Goal: Transaction & Acquisition: Obtain resource

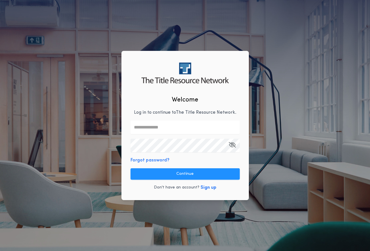
click at [139, 129] on input "text" at bounding box center [184, 127] width 109 height 14
type input "**********"
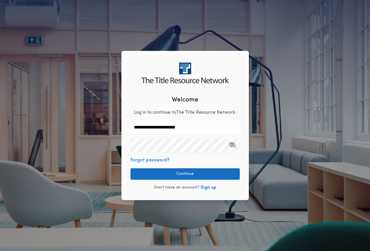
click at [175, 173] on button "Continue" at bounding box center [184, 173] width 109 height 11
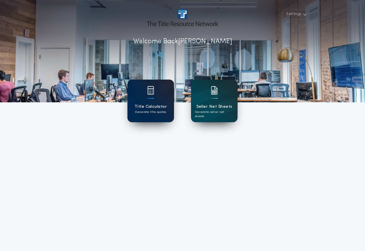
click at [148, 103] on div "Title Calculator Generate title quotes" at bounding box center [151, 101] width 47 height 43
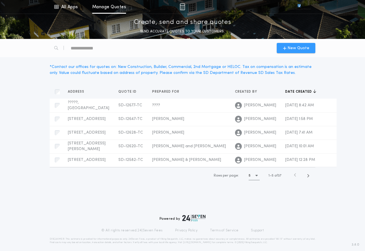
click at [301, 47] on span "New Quote" at bounding box center [299, 48] width 22 height 6
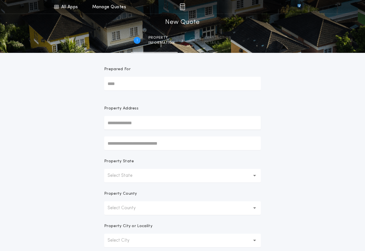
click at [118, 83] on input "Prepared For" at bounding box center [182, 84] width 157 height 14
type input "**********"
type input "*"
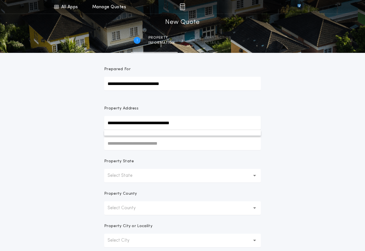
type input "**********"
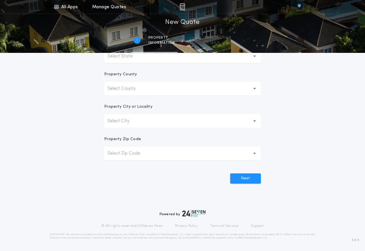
scroll to position [34, 0]
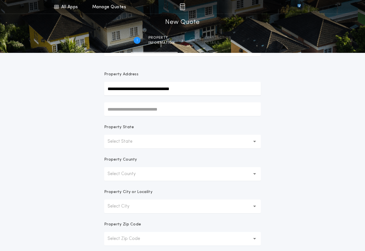
click at [131, 138] on p "Select State" at bounding box center [125, 141] width 34 height 7
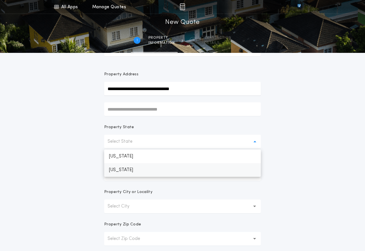
click at [126, 170] on p "[US_STATE]" at bounding box center [182, 170] width 157 height 14
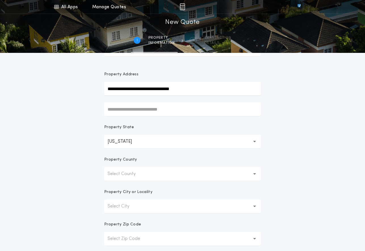
click at [128, 174] on p "Select County" at bounding box center [126, 173] width 37 height 7
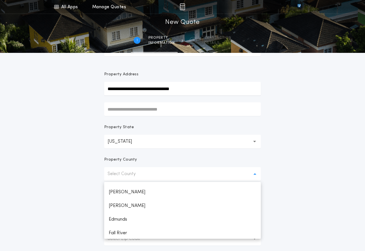
scroll to position [369, 0]
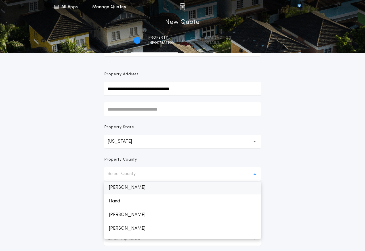
click at [118, 188] on p "[PERSON_NAME]" at bounding box center [182, 188] width 157 height 14
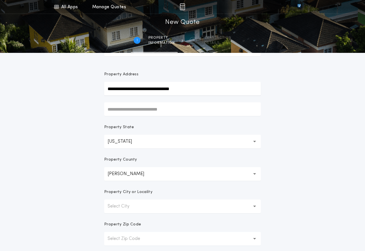
scroll to position [91, 0]
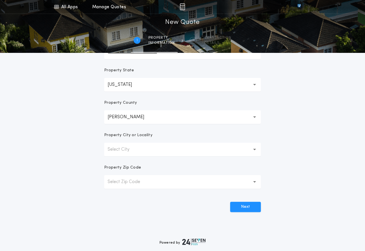
click at [134, 147] on p "Select City" at bounding box center [123, 149] width 31 height 7
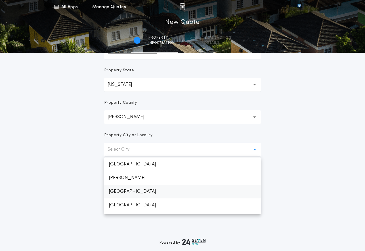
scroll to position [85, 0]
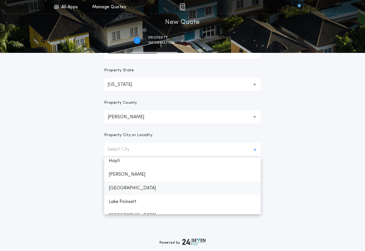
click at [128, 188] on p "[GEOGRAPHIC_DATA]" at bounding box center [182, 188] width 157 height 14
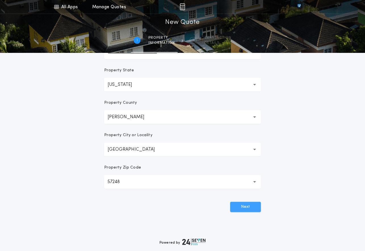
click at [243, 204] on button "Next" at bounding box center [245, 207] width 31 height 10
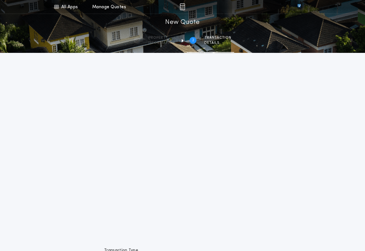
scroll to position [0, 0]
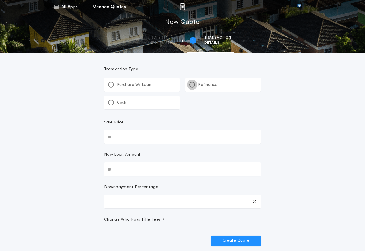
click at [191, 85] on div at bounding box center [192, 84] width 3 height 3
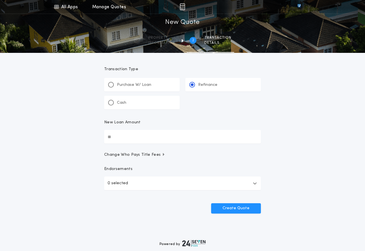
scroll to position [30, 0]
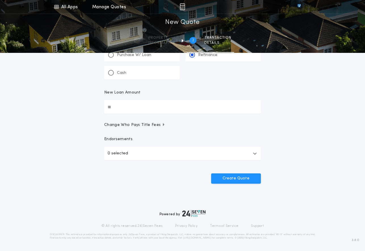
click at [125, 109] on input "New Loan Amount" at bounding box center [182, 107] width 157 height 14
type input "********"
click at [255, 151] on button "0 selected" at bounding box center [182, 154] width 157 height 14
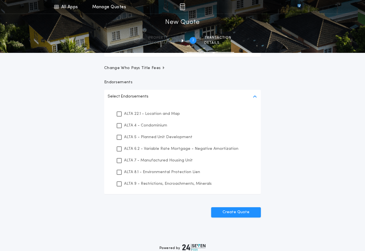
scroll to position [115, 0]
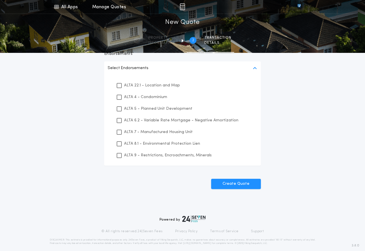
drag, startPoint x: 119, startPoint y: 144, endPoint x: 120, endPoint y: 159, distance: 14.5
click at [119, 145] on icon at bounding box center [119, 144] width 3 height 4
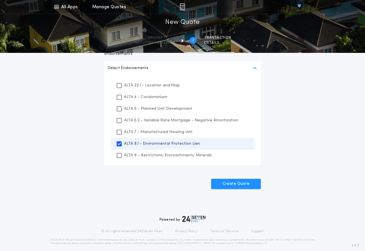
drag, startPoint x: 121, startPoint y: 155, endPoint x: 141, endPoint y: 167, distance: 23.3
click at [122, 157] on div "ALTA 9 - Restrictions, Encroachments, Minerals" at bounding box center [182, 155] width 143 height 12
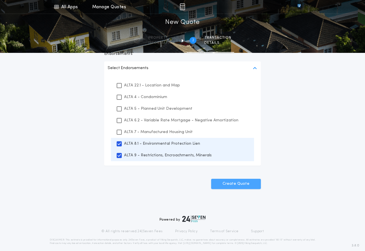
click at [231, 182] on button "Create Quote" at bounding box center [236, 184] width 50 height 10
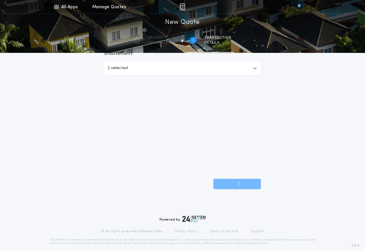
scroll to position [30, 0]
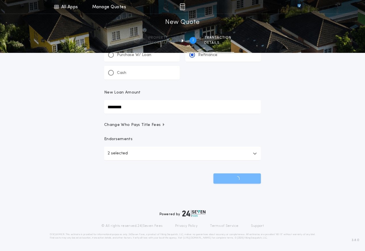
click at [254, 153] on icon "button" at bounding box center [255, 153] width 4 height 5
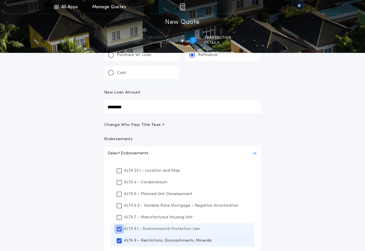
drag, startPoint x: 119, startPoint y: 228, endPoint x: 119, endPoint y: 235, distance: 6.8
click at [119, 229] on icon at bounding box center [119, 229] width 3 height 4
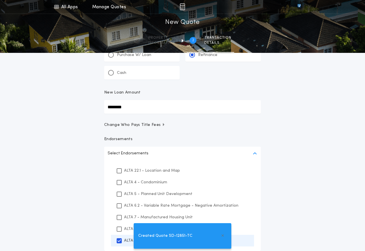
drag, startPoint x: 120, startPoint y: 240, endPoint x: 129, endPoint y: 239, distance: 9.1
click at [120, 240] on div "Created Quote SD-12851-TC" at bounding box center [182, 236] width 365 height 30
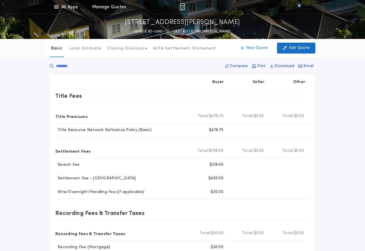
click at [300, 51] on p "Edit Quote" at bounding box center [299, 48] width 21 height 6
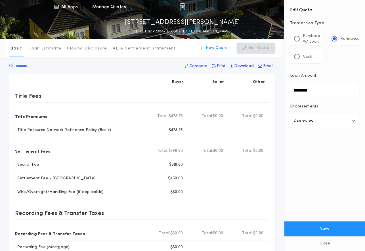
click at [353, 119] on icon "button" at bounding box center [354, 120] width 4 height 5
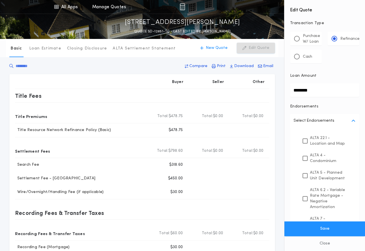
scroll to position [93, 0]
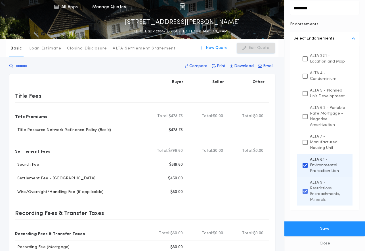
drag, startPoint x: 306, startPoint y: 165, endPoint x: 307, endPoint y: 185, distance: 19.6
click at [306, 168] on div "ALTA 8.1 - Environmental Protection Lien" at bounding box center [325, 165] width 56 height 23
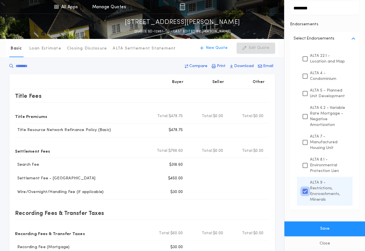
click at [303, 191] on div at bounding box center [305, 191] width 5 height 5
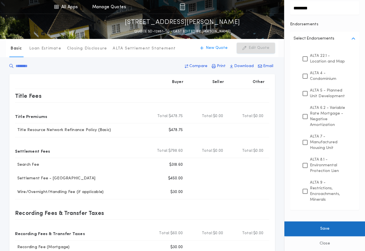
click at [320, 231] on button "Save" at bounding box center [325, 228] width 81 height 15
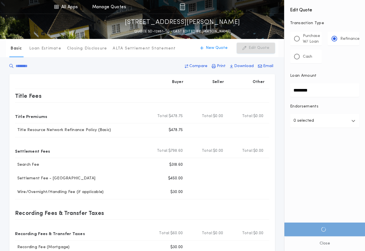
scroll to position [0, 0]
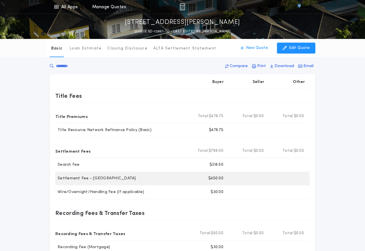
click at [287, 174] on div at bounding box center [288, 179] width 40 height 14
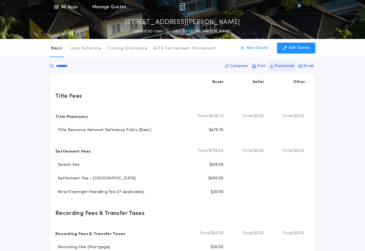
click at [281, 65] on p "Download" at bounding box center [285, 66] width 20 height 6
